Goal: Task Accomplishment & Management: Use online tool/utility

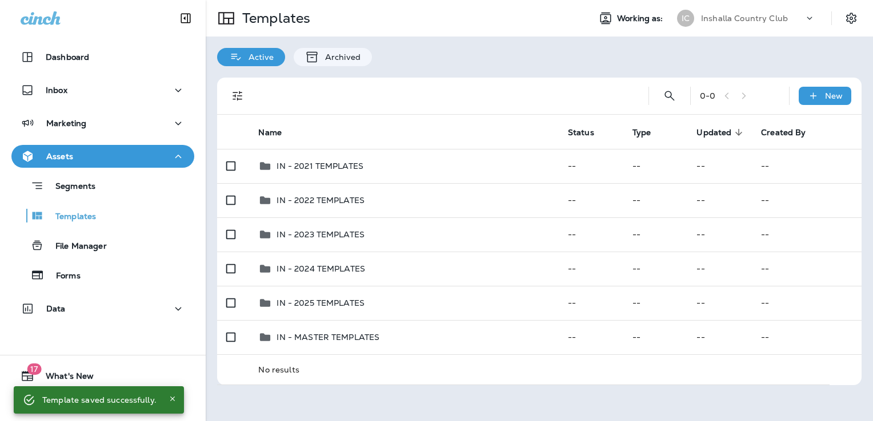
click at [753, 10] on div "Inshalla Country Club" at bounding box center [752, 18] width 103 height 17
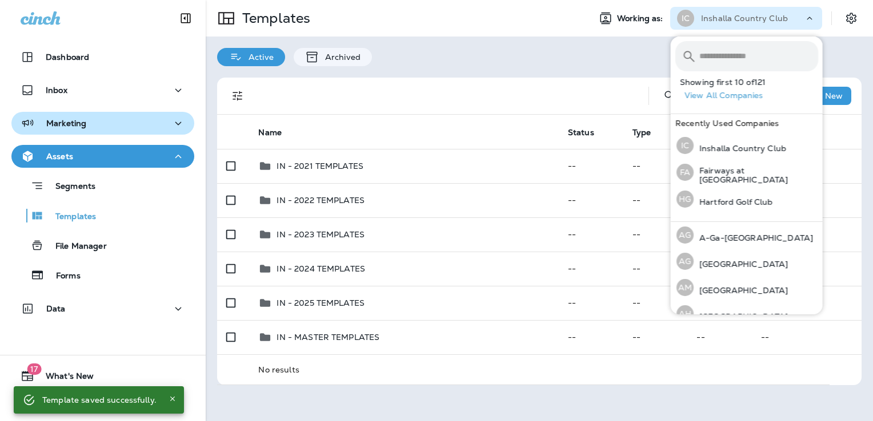
click at [108, 129] on div "Marketing" at bounding box center [103, 124] width 164 height 14
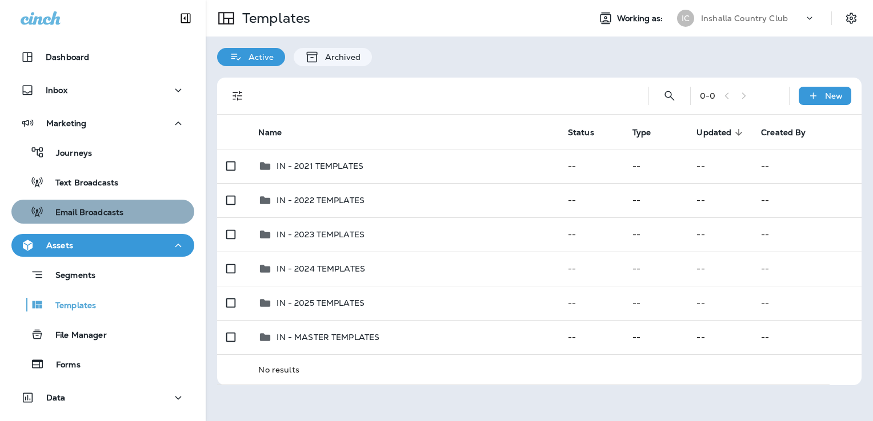
click at [106, 217] on p "Email Broadcasts" at bounding box center [83, 213] width 79 height 11
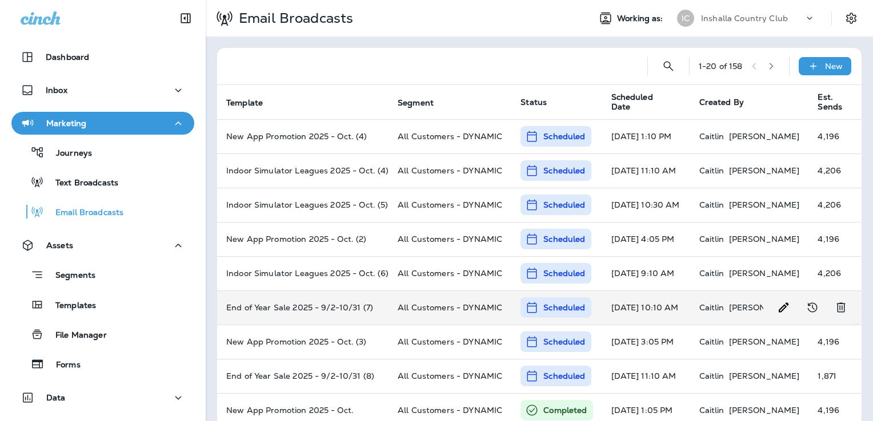
click at [777, 310] on icon "Edit Broadcast" at bounding box center [784, 308] width 14 height 14
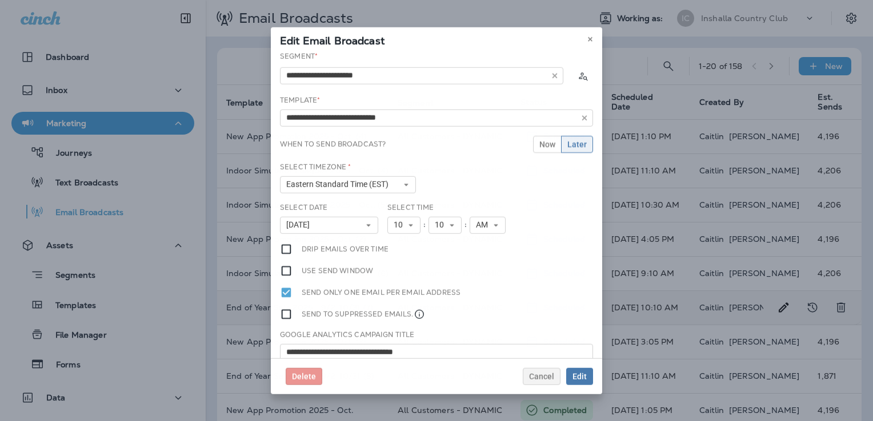
type input "**********"
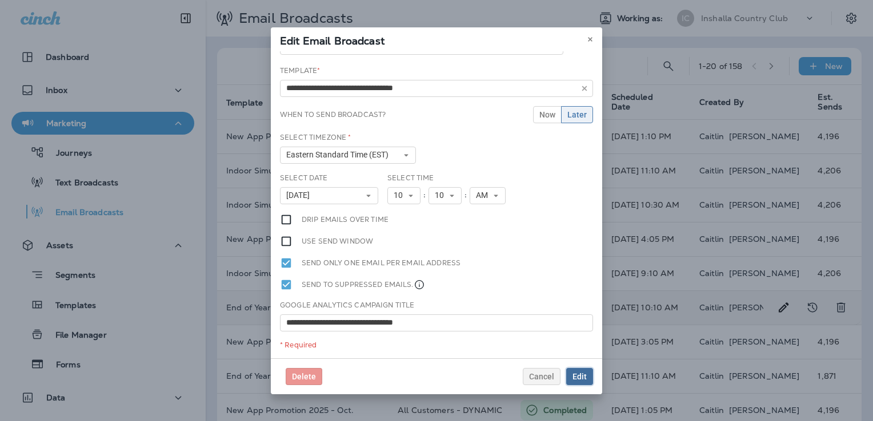
click at [583, 377] on span "Edit" at bounding box center [579, 377] width 14 height 8
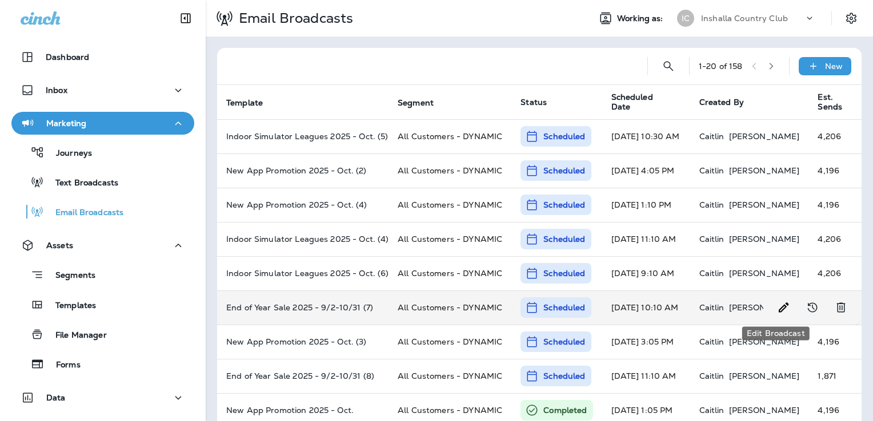
click at [777, 306] on icon "Edit Broadcast" at bounding box center [784, 308] width 14 height 14
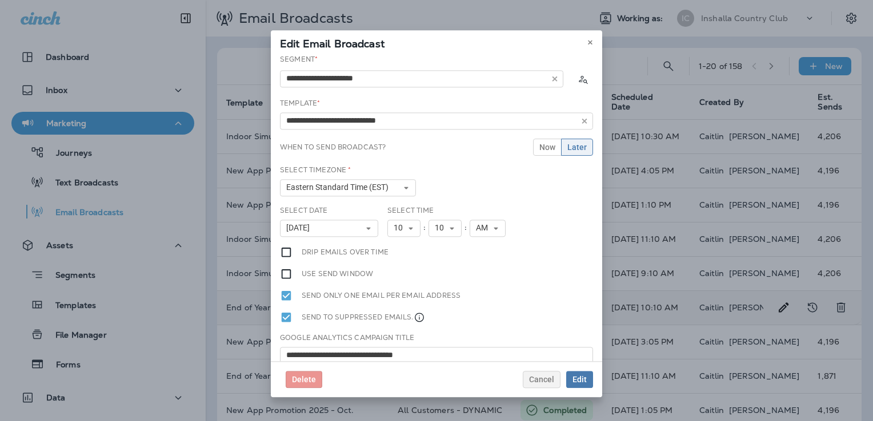
type input "**********"
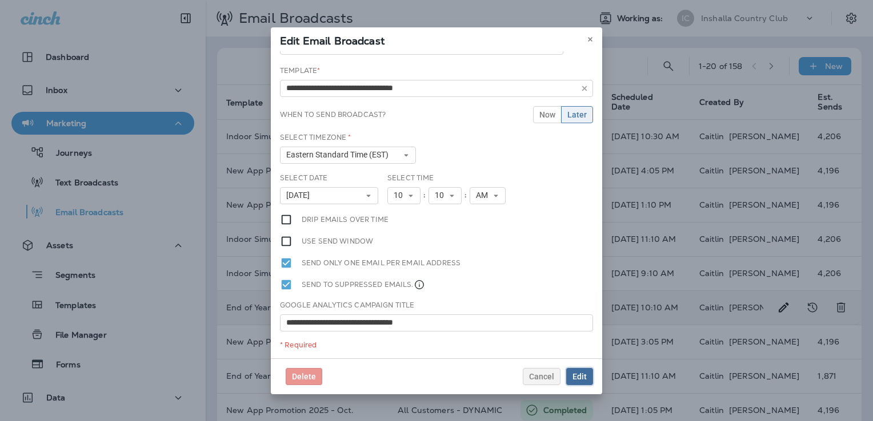
click at [592, 378] on button "Edit" at bounding box center [579, 376] width 27 height 17
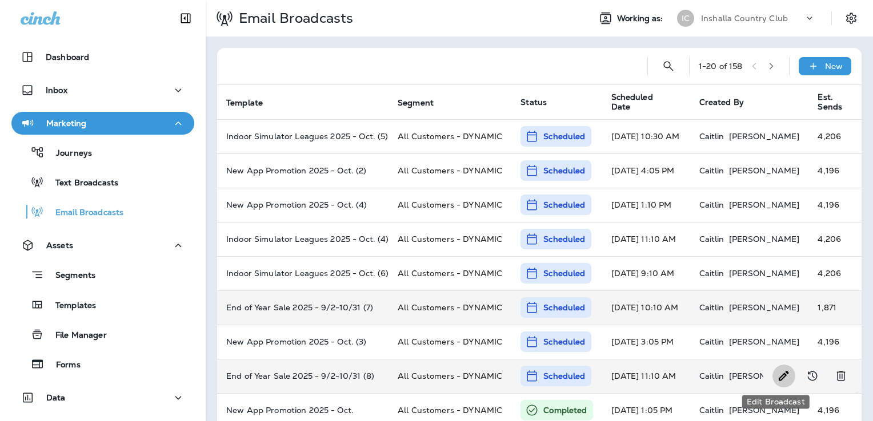
click at [777, 378] on icon "Edit Broadcast" at bounding box center [784, 377] width 14 height 14
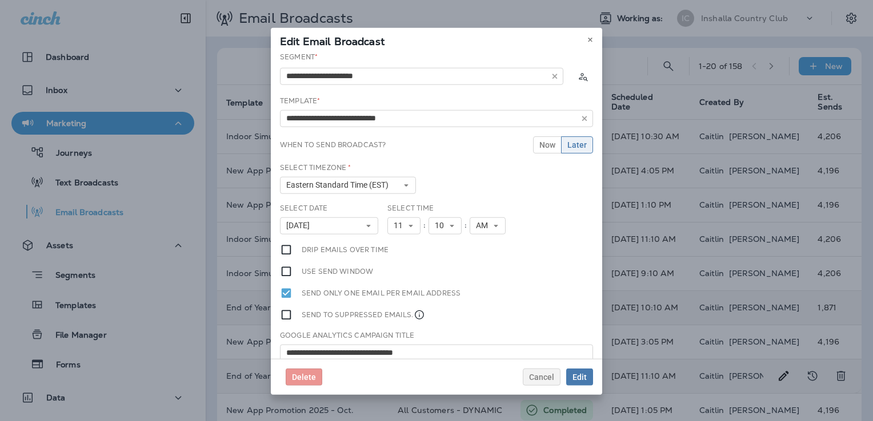
type input "**********"
click at [586, 378] on span "Edit" at bounding box center [579, 377] width 14 height 8
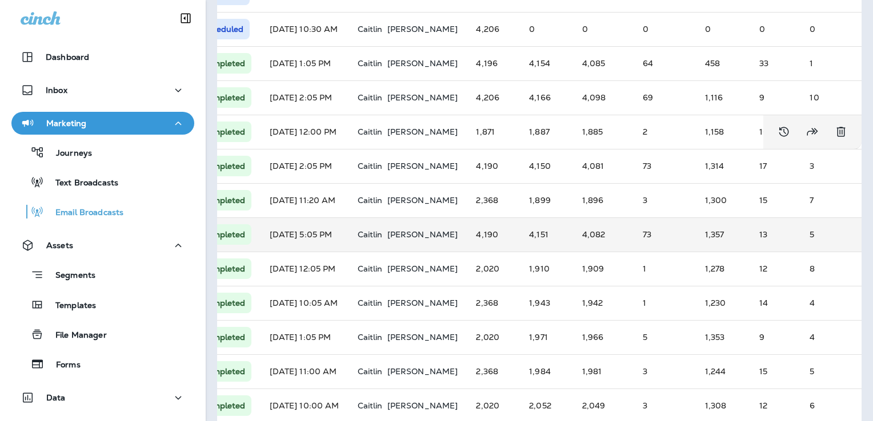
scroll to position [348, 0]
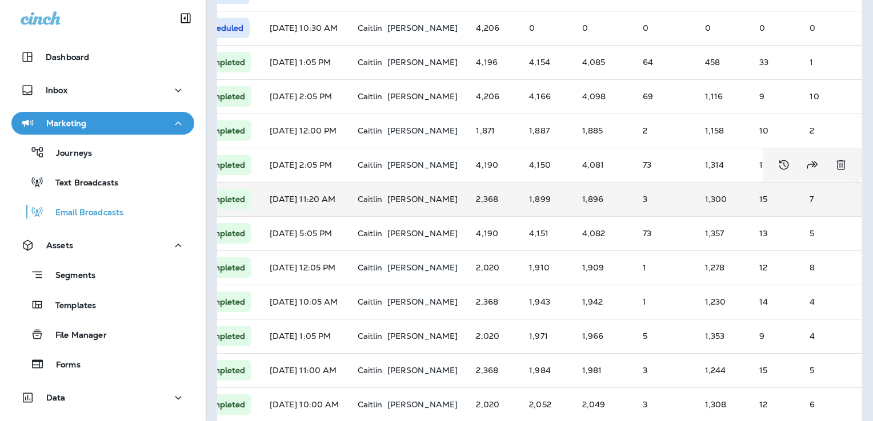
drag, startPoint x: 639, startPoint y: 175, endPoint x: 608, endPoint y: 195, distance: 37.1
click at [633, 195] on td "3" at bounding box center [664, 199] width 62 height 34
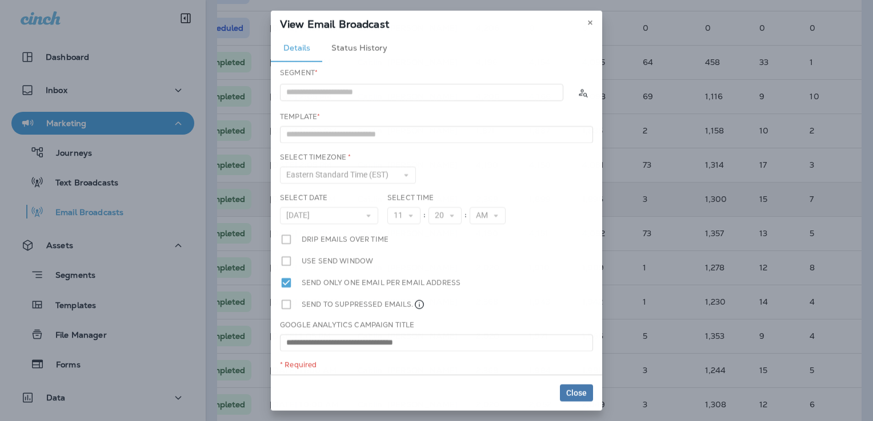
type input "**********"
click at [592, 19] on icon at bounding box center [590, 22] width 7 height 7
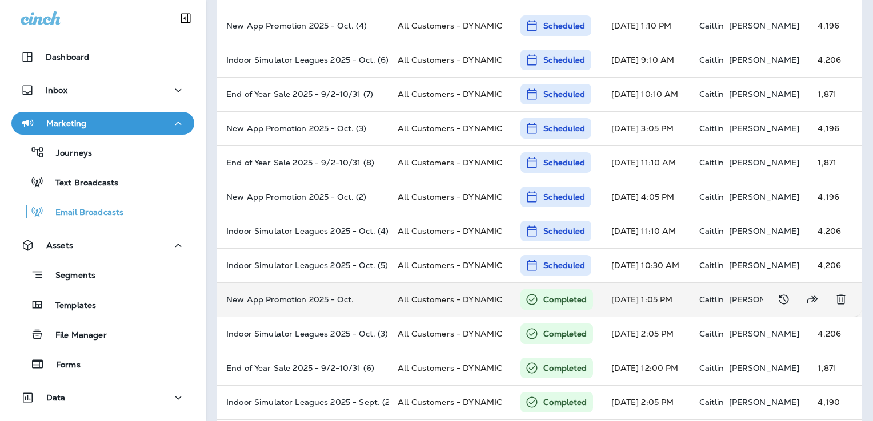
scroll to position [0, 0]
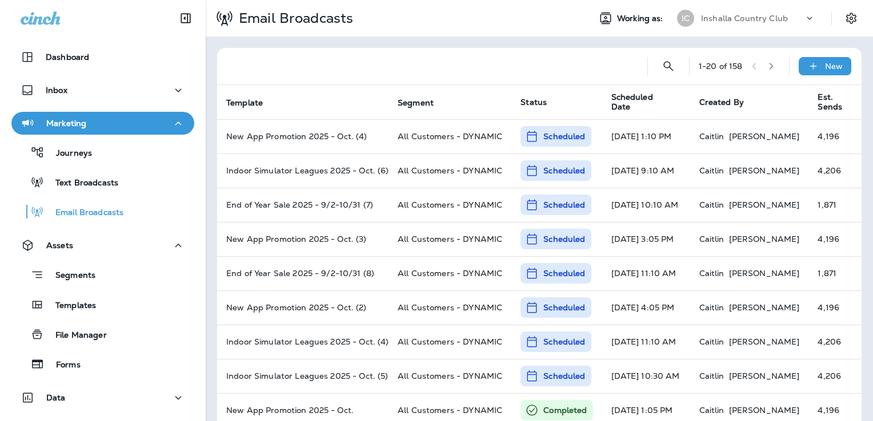
click at [725, 19] on p "Inshalla Country Club" at bounding box center [744, 18] width 87 height 9
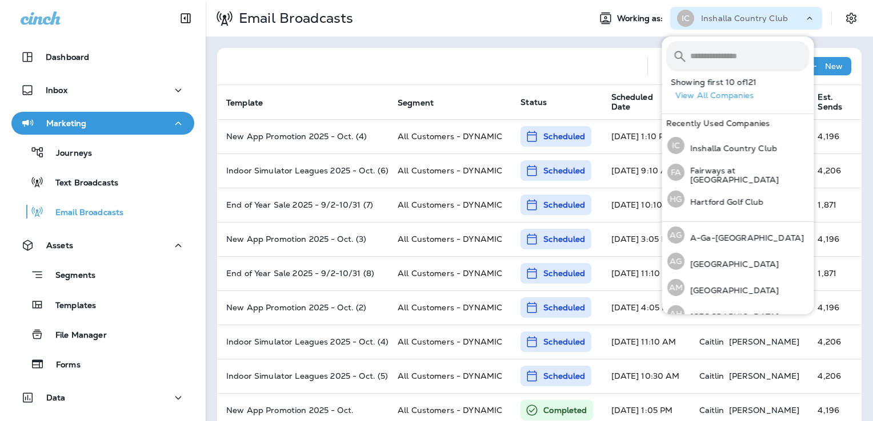
click at [729, 54] on input "text" at bounding box center [749, 56] width 119 height 30
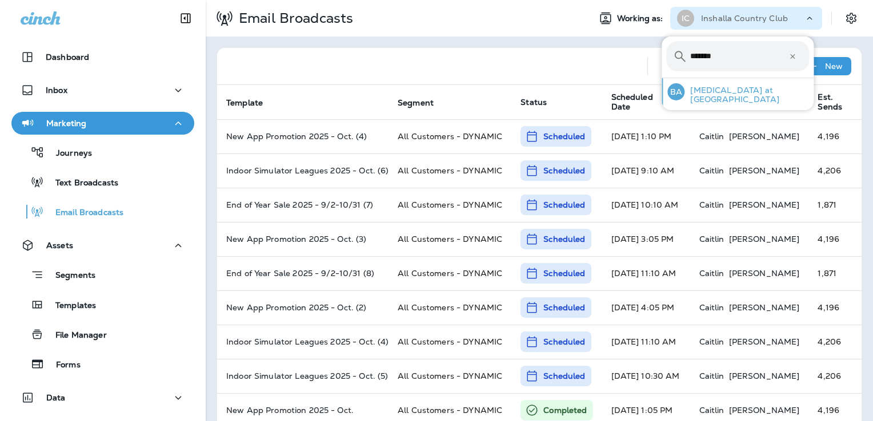
type input "*******"
click at [720, 85] on div "BA [MEDICAL_DATA] at [GEOGRAPHIC_DATA]" at bounding box center [738, 91] width 151 height 27
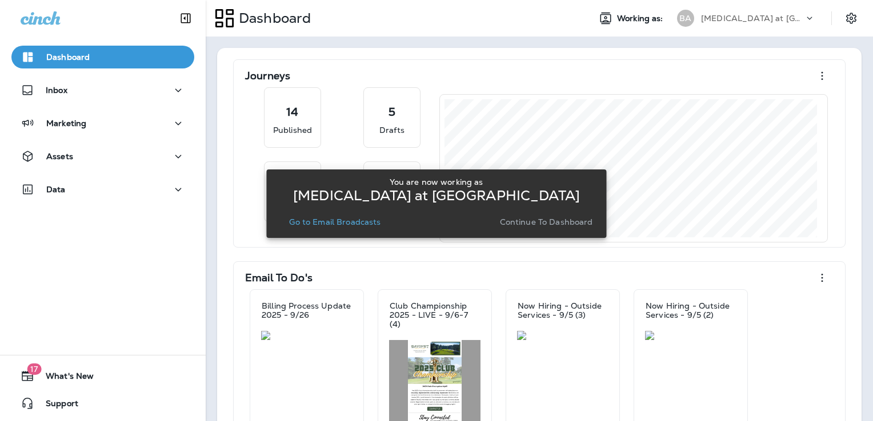
click at [535, 222] on p "Continue to Dashboard" at bounding box center [546, 222] width 93 height 9
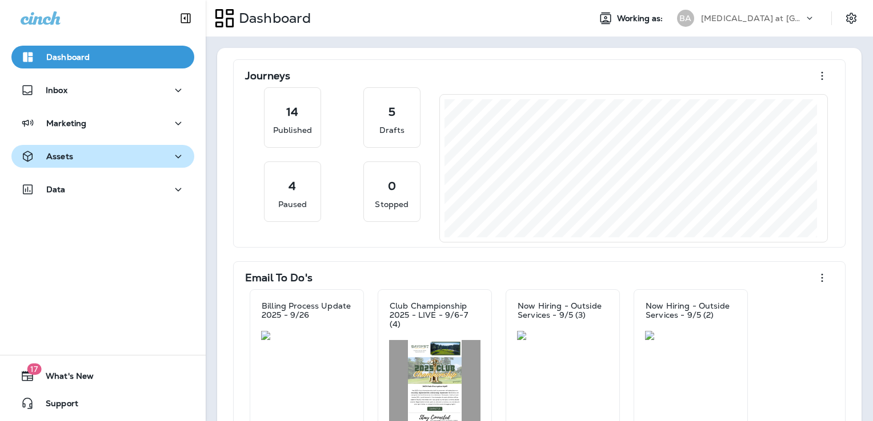
click at [96, 161] on div "Assets" at bounding box center [103, 157] width 164 height 14
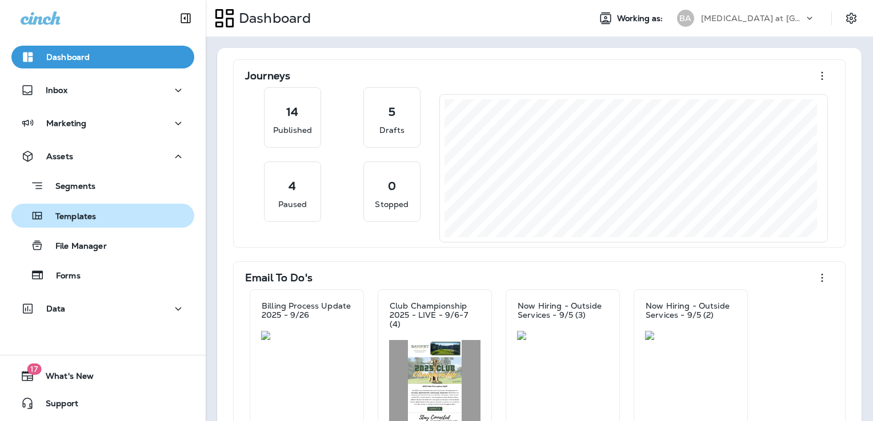
click at [119, 216] on div "Templates" at bounding box center [103, 215] width 174 height 17
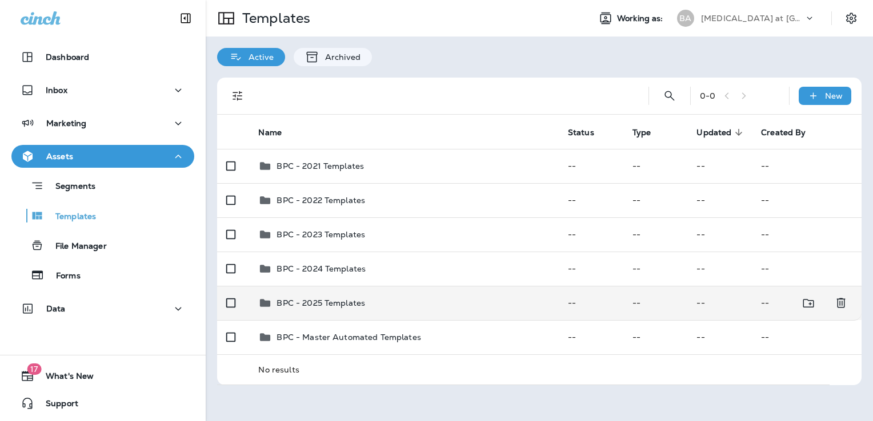
click at [418, 294] on td "BPC - 2025 Templates" at bounding box center [403, 303] width 309 height 34
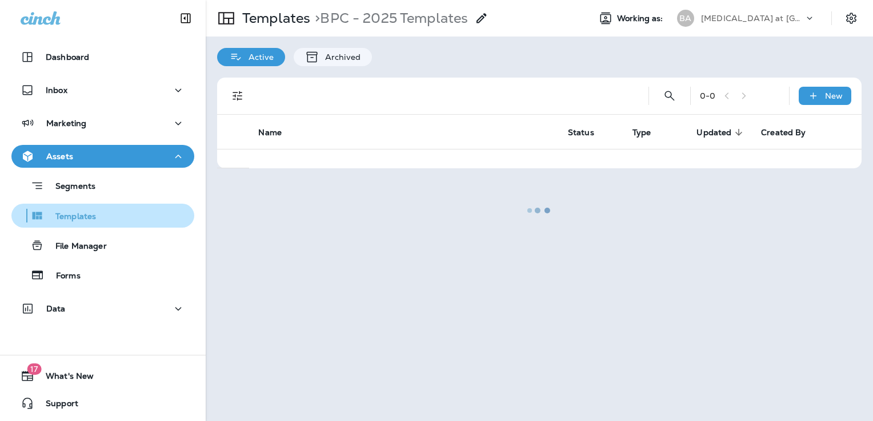
click at [125, 207] on div "Templates" at bounding box center [103, 215] width 174 height 17
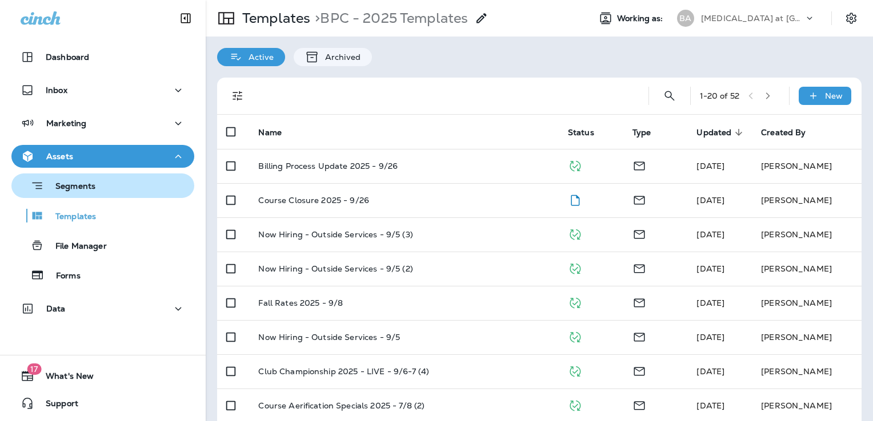
click at [115, 192] on div "Segments" at bounding box center [103, 186] width 174 height 18
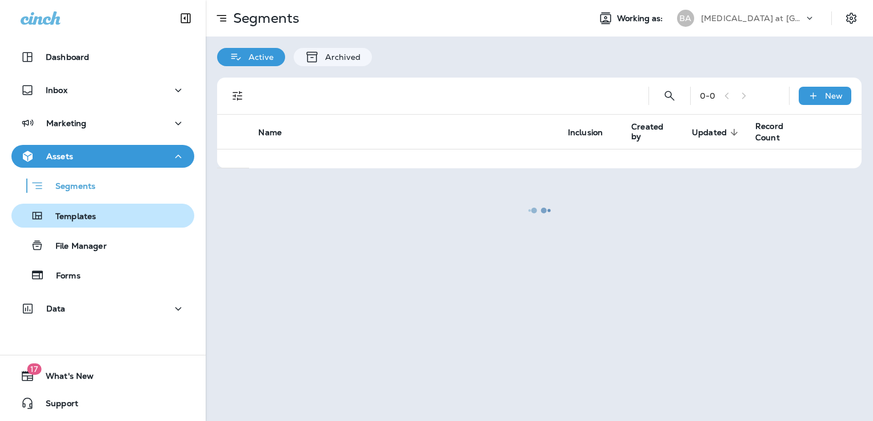
click at [115, 221] on div "Templates" at bounding box center [103, 215] width 174 height 17
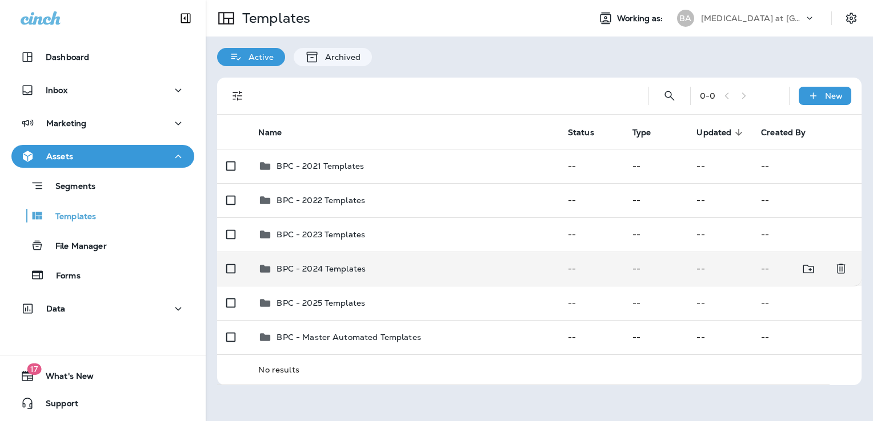
click at [395, 275] on td "BPC - 2024 Templates" at bounding box center [403, 269] width 309 height 34
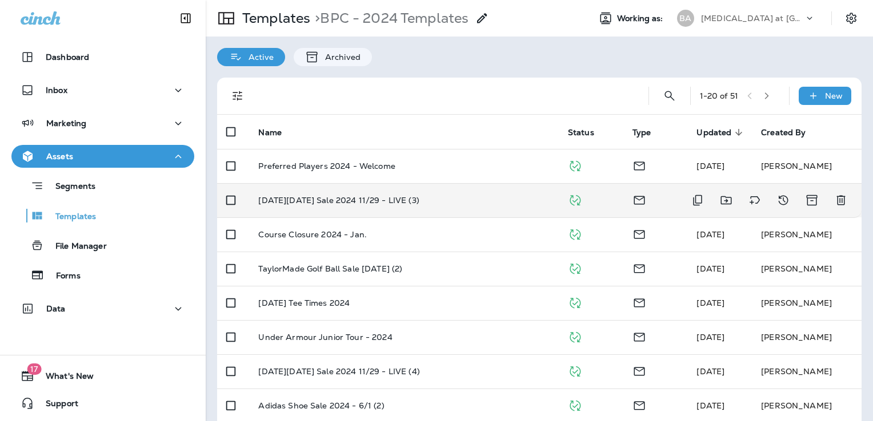
click at [467, 200] on div "[DATE][DATE] Sale 2024 11/29 - LIVE (3)" at bounding box center [403, 200] width 291 height 9
